Goal: Task Accomplishment & Management: Use online tool/utility

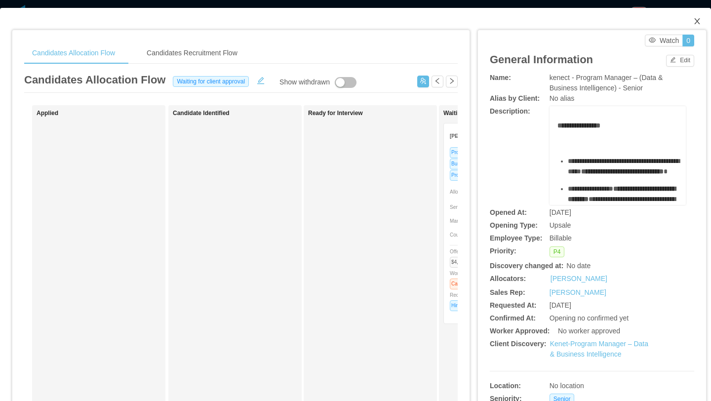
scroll to position [0, 190]
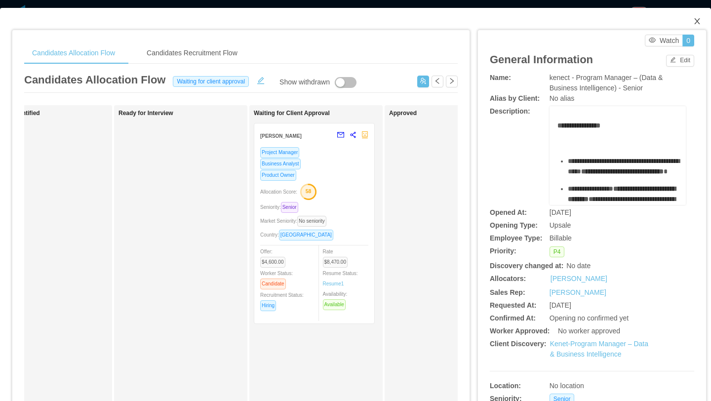
click at [699, 22] on icon "icon: close" at bounding box center [697, 21] width 8 height 8
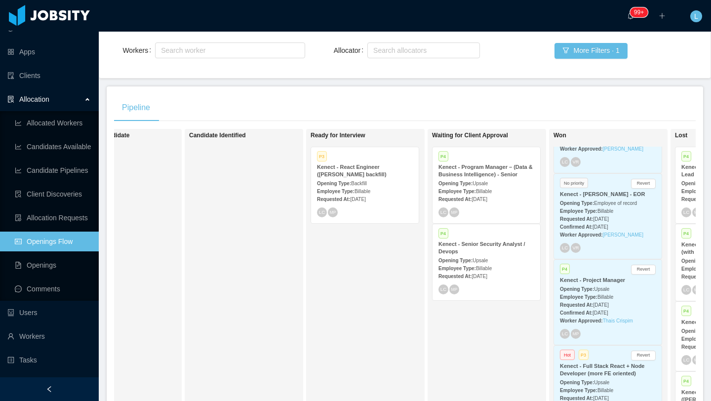
click at [39, 248] on link "Openings Flow" at bounding box center [53, 242] width 76 height 20
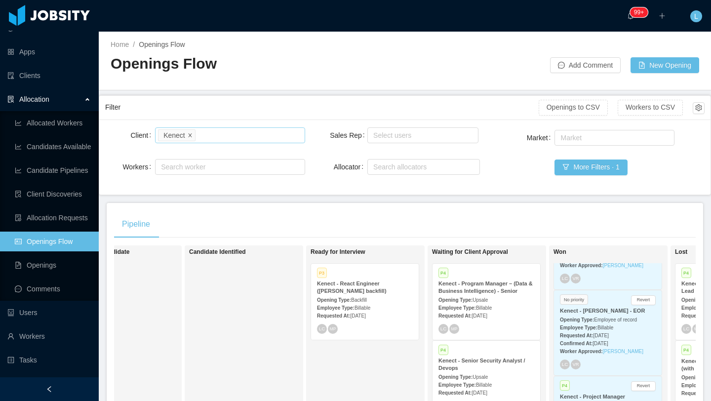
click at [190, 136] on icon "icon: close" at bounding box center [190, 134] width 5 height 5
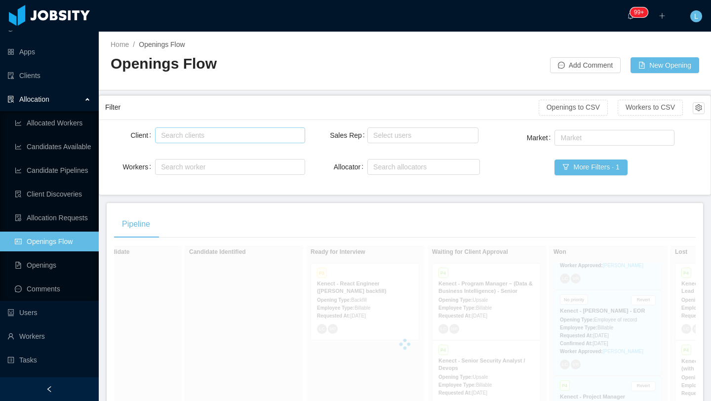
click at [193, 141] on div "Search clients" at bounding box center [228, 135] width 141 height 15
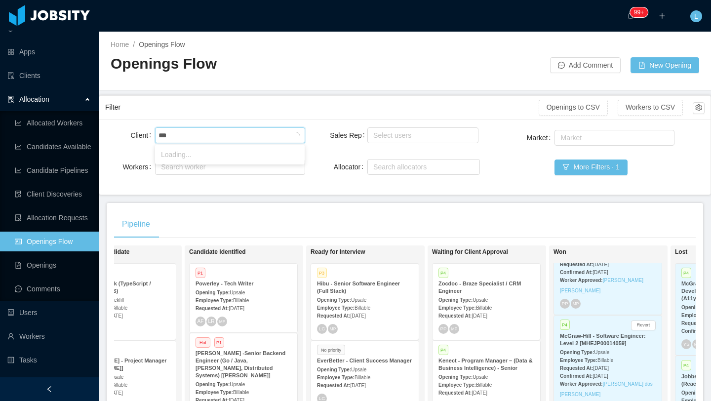
type input "****"
click at [214, 147] on li "Hibu" at bounding box center [230, 155] width 150 height 16
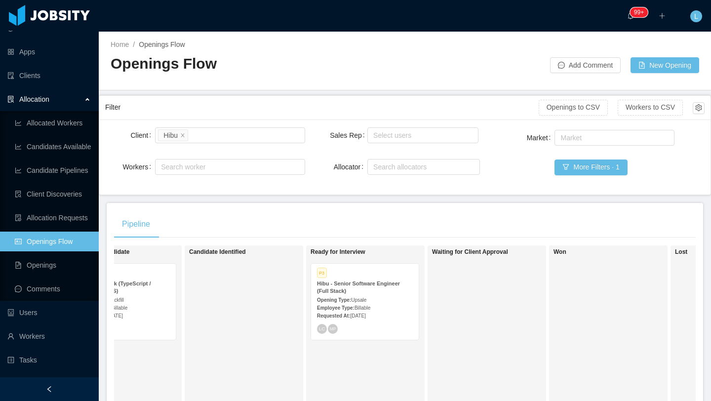
click at [321, 183] on div "Client Search clients Hibu Workers Search worker Sales Rep Select users Allocat…" at bounding box center [404, 156] width 599 height 63
click at [390, 284] on strong "Hibu - Senior Software Engineer (Full Stack)" at bounding box center [358, 286] width 83 height 13
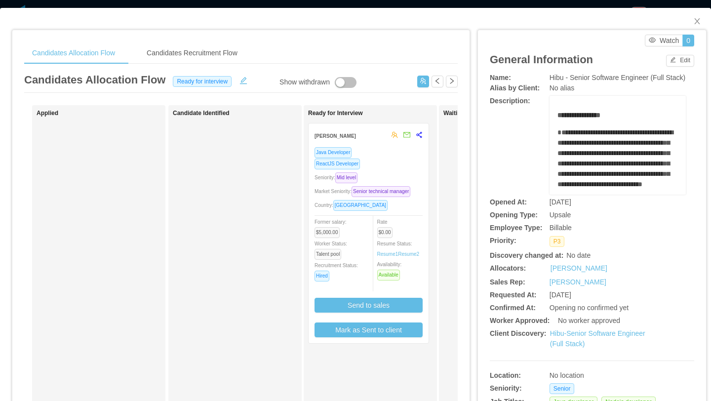
click at [415, 187] on div "Market Seniority: Senior technical manager" at bounding box center [368, 191] width 108 height 11
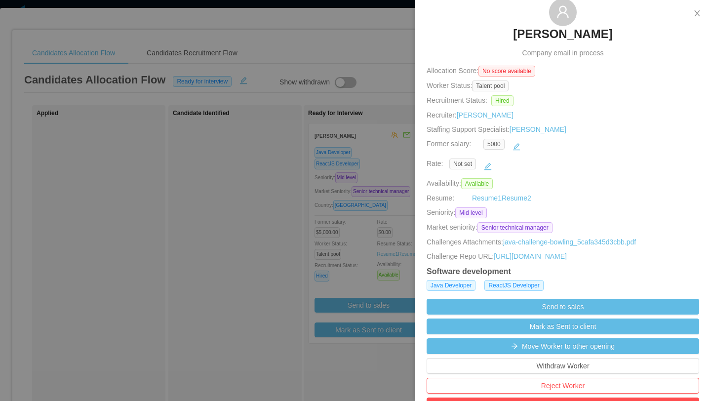
scroll to position [66, 0]
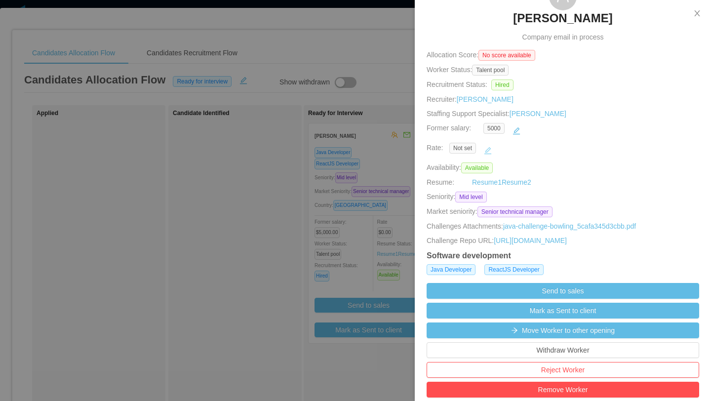
click at [489, 152] on button "button" at bounding box center [488, 151] width 16 height 16
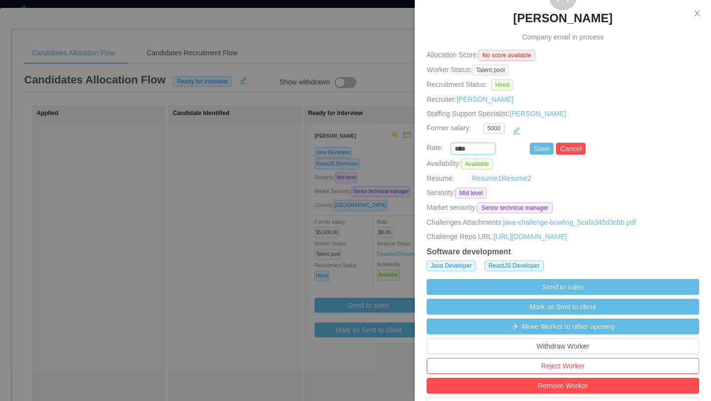
drag, startPoint x: 473, startPoint y: 151, endPoint x: 448, endPoint y: 151, distance: 25.2
click at [448, 151] on div "**** Save Cancel" at bounding box center [551, 149] width 272 height 12
type input "*******"
click at [627, 171] on div "Current status: Ready for interview [PERSON_NAME] Company email in process Allo…" at bounding box center [563, 372] width 296 height 877
click at [549, 152] on button "Save" at bounding box center [542, 149] width 24 height 12
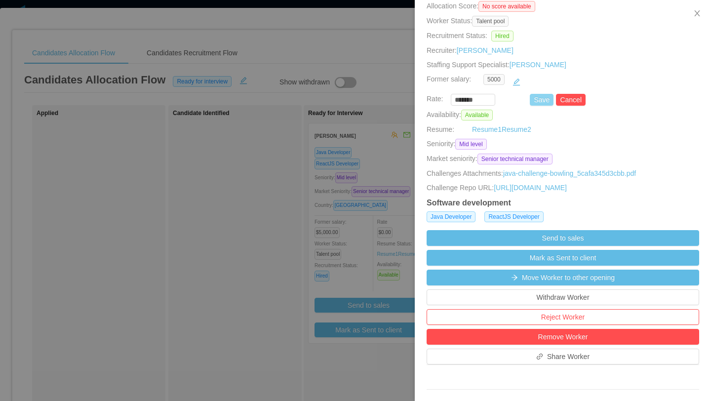
scroll to position [115, 0]
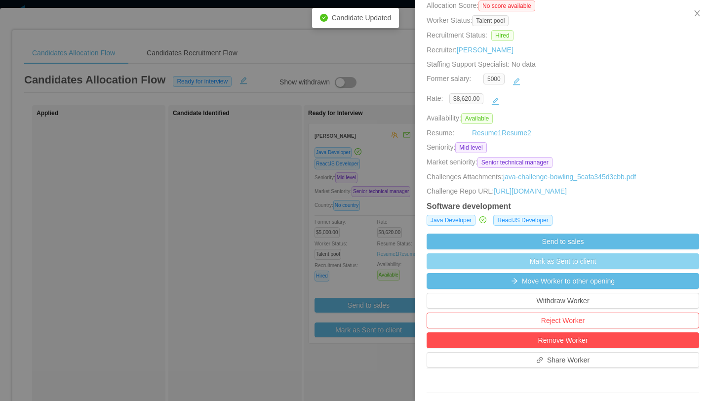
click at [566, 269] on button "Mark as Sent to client" at bounding box center [562, 261] width 272 height 16
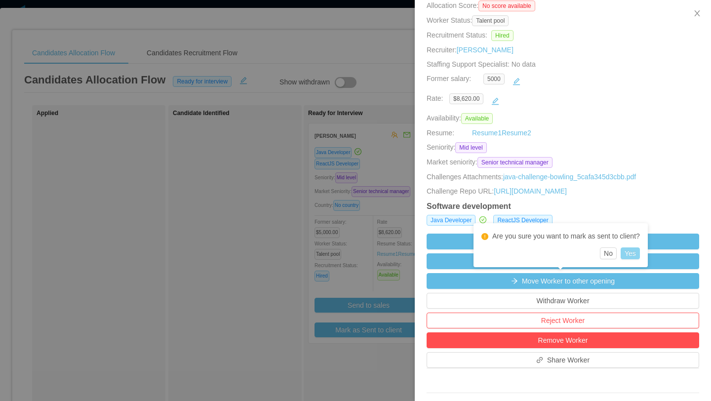
click at [636, 256] on button "Yes" at bounding box center [629, 253] width 19 height 12
